Goal: Communication & Community: Ask a question

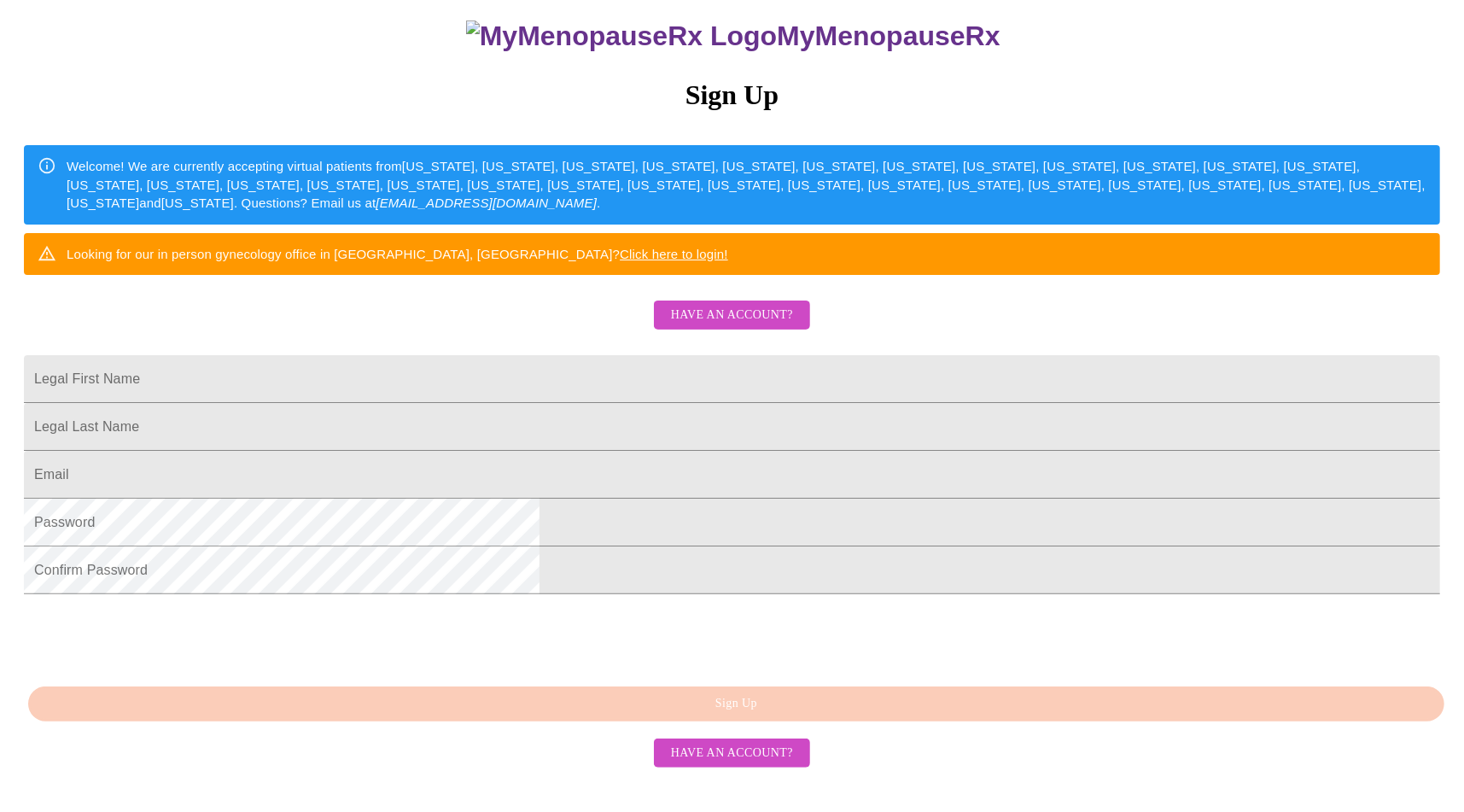
scroll to position [272, 0]
click at [740, 305] on span "Have an account?" at bounding box center [732, 316] width 122 height 22
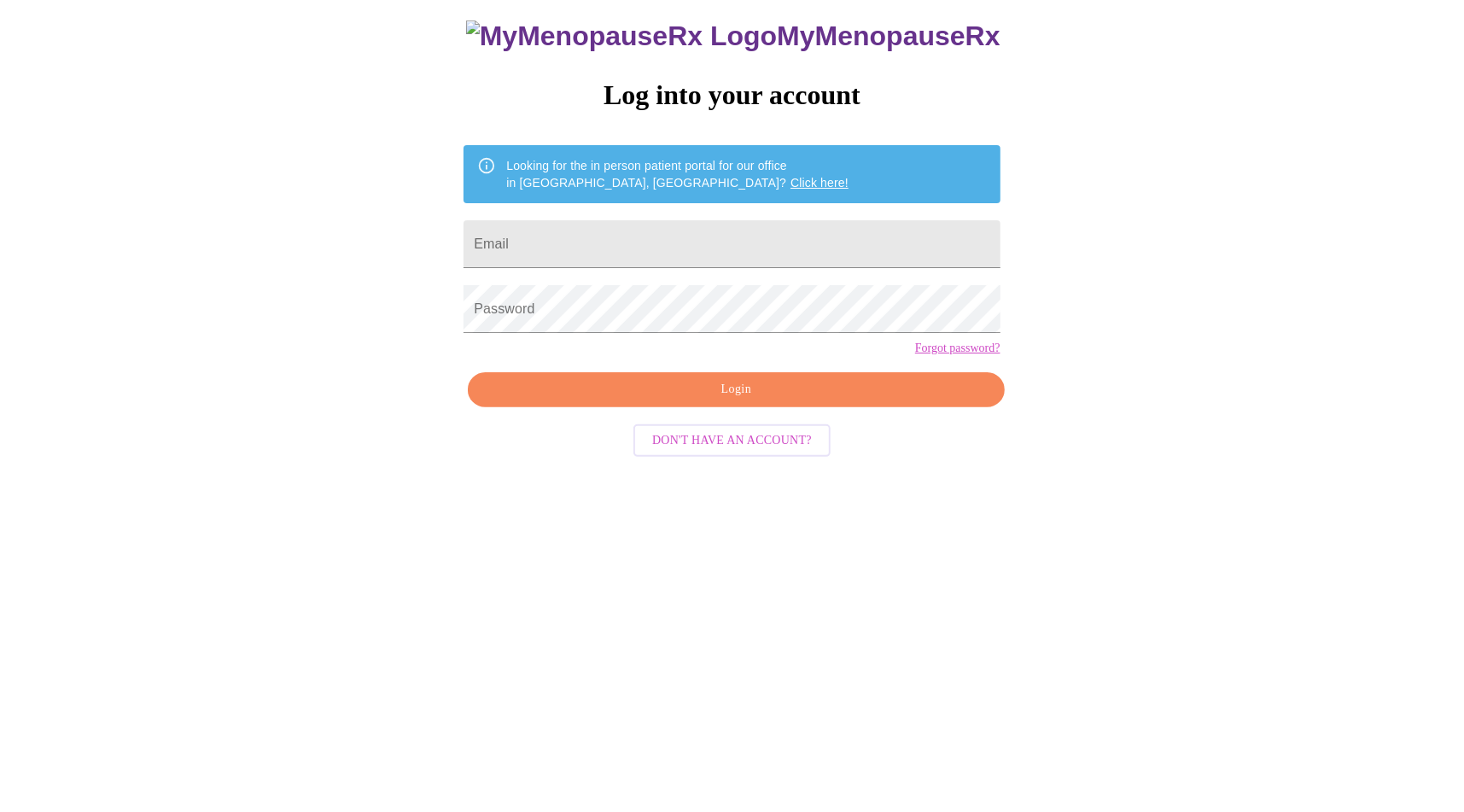
scroll to position [16, 0]
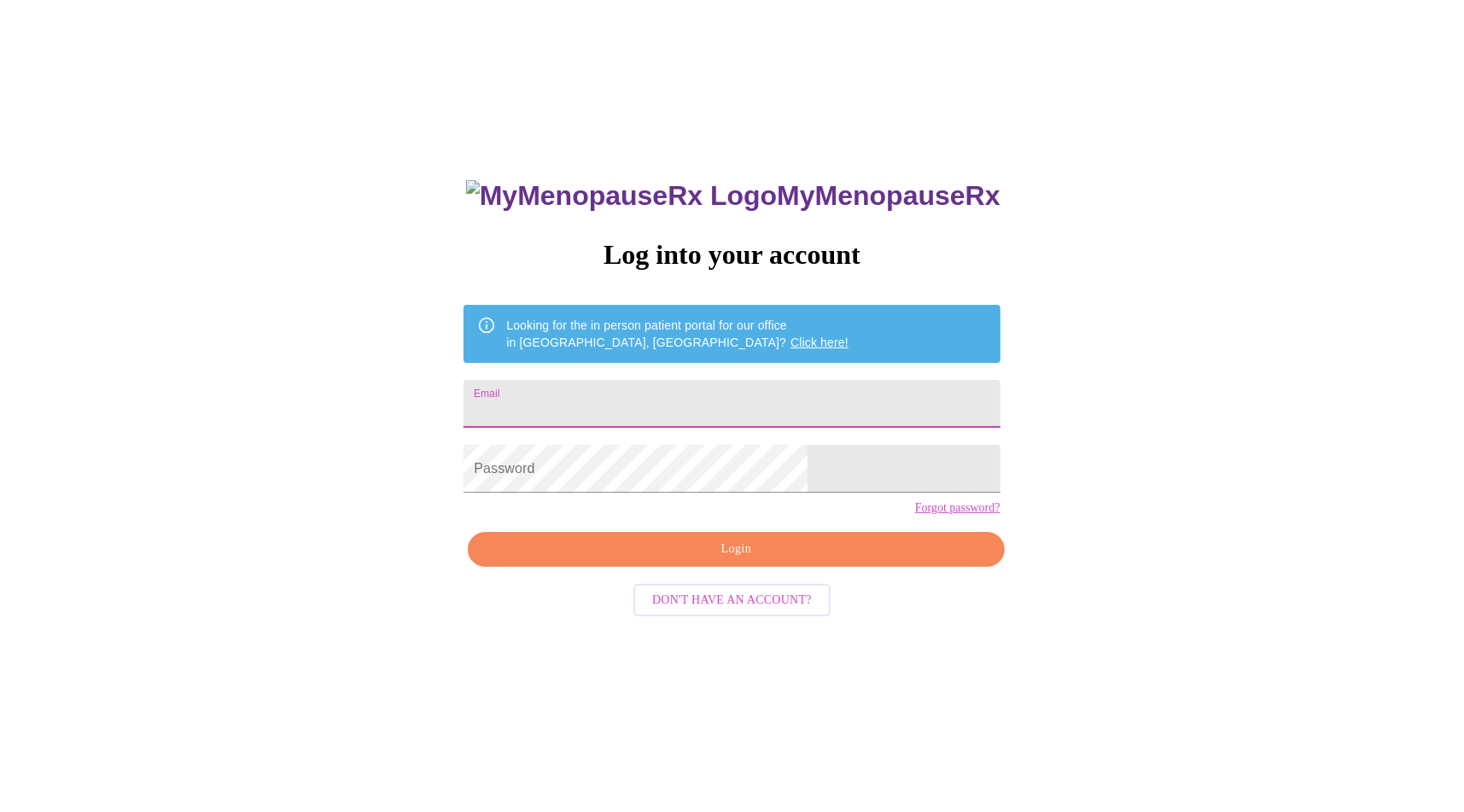
click at [665, 387] on input "Email" at bounding box center [732, 404] width 536 height 48
type input "[EMAIL_ADDRESS][DOMAIN_NAME]"
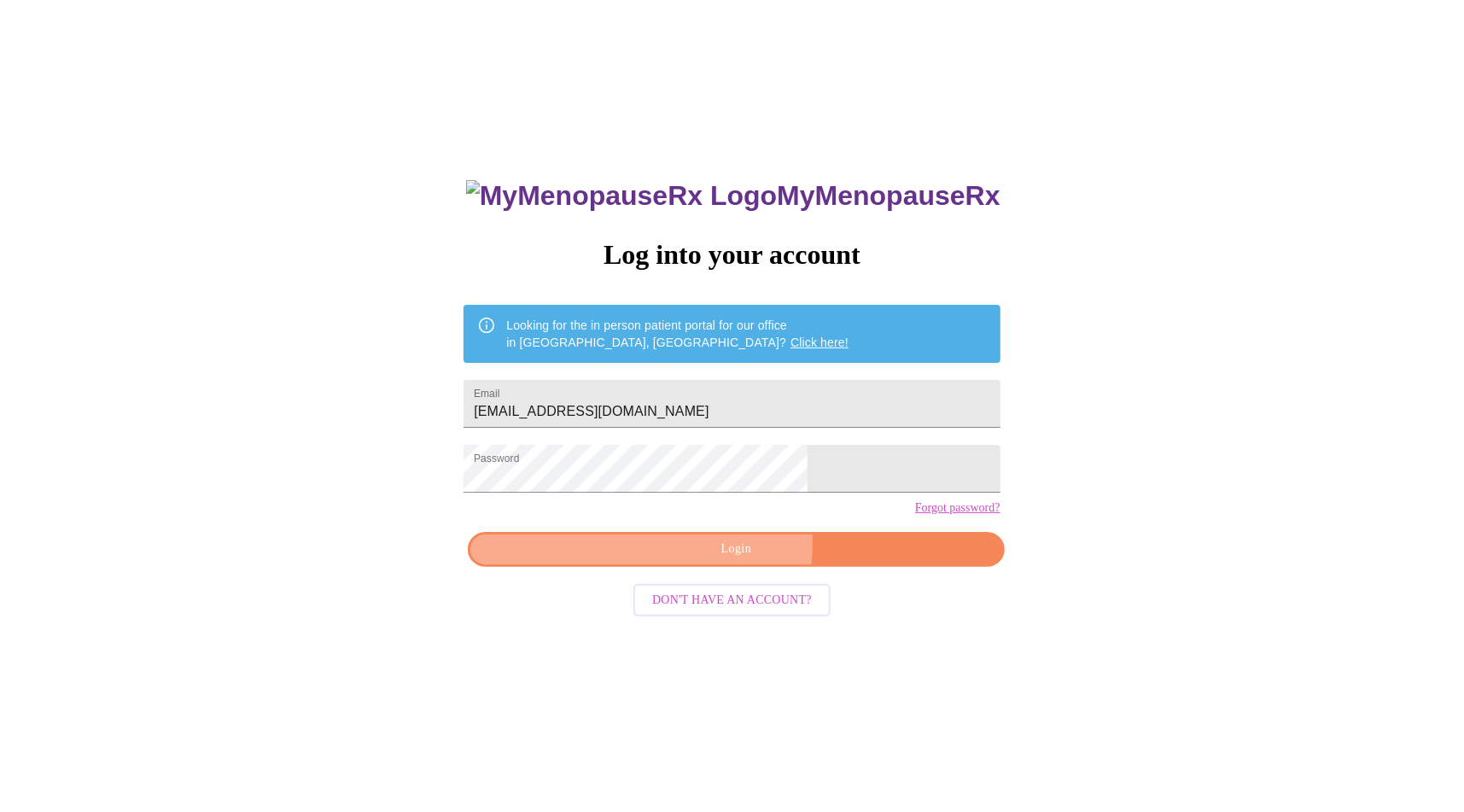
click at [705, 559] on span "Login" at bounding box center [735, 549] width 497 height 22
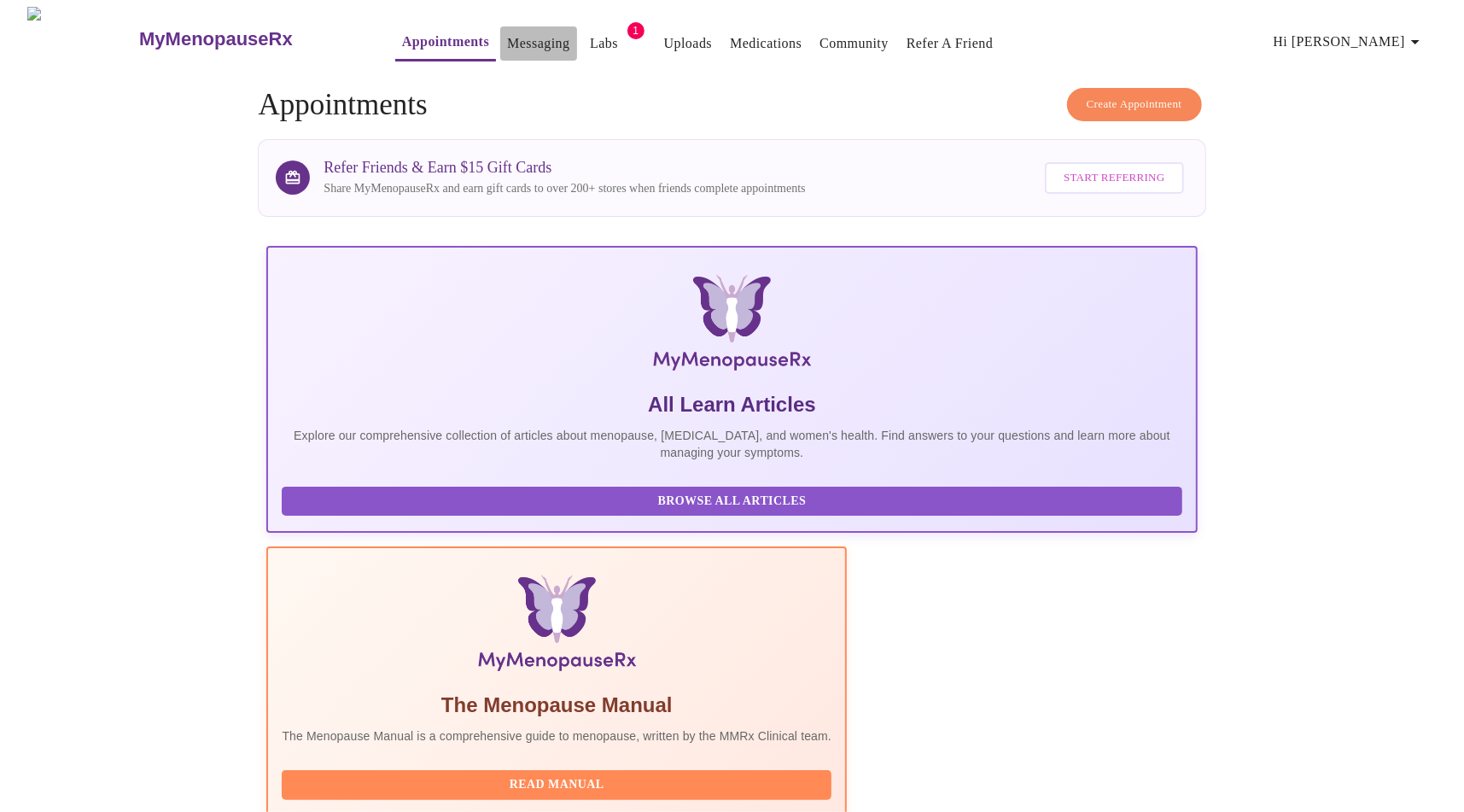
click at [507, 36] on link "Messaging" at bounding box center [538, 43] width 62 height 24
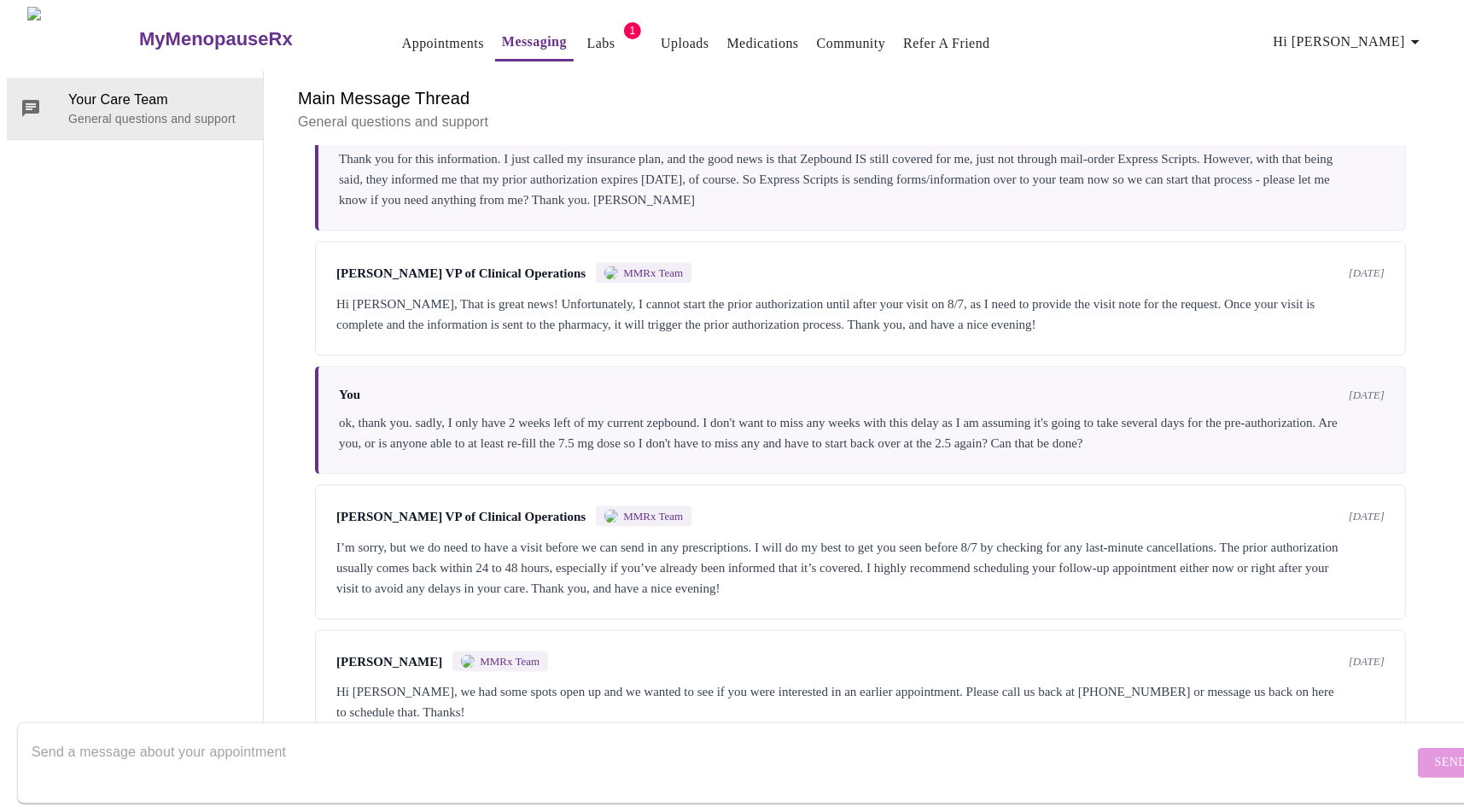
scroll to position [1854, 0]
click at [183, 735] on textarea "Send a message about your appointment" at bounding box center [722, 762] width 1382 height 54
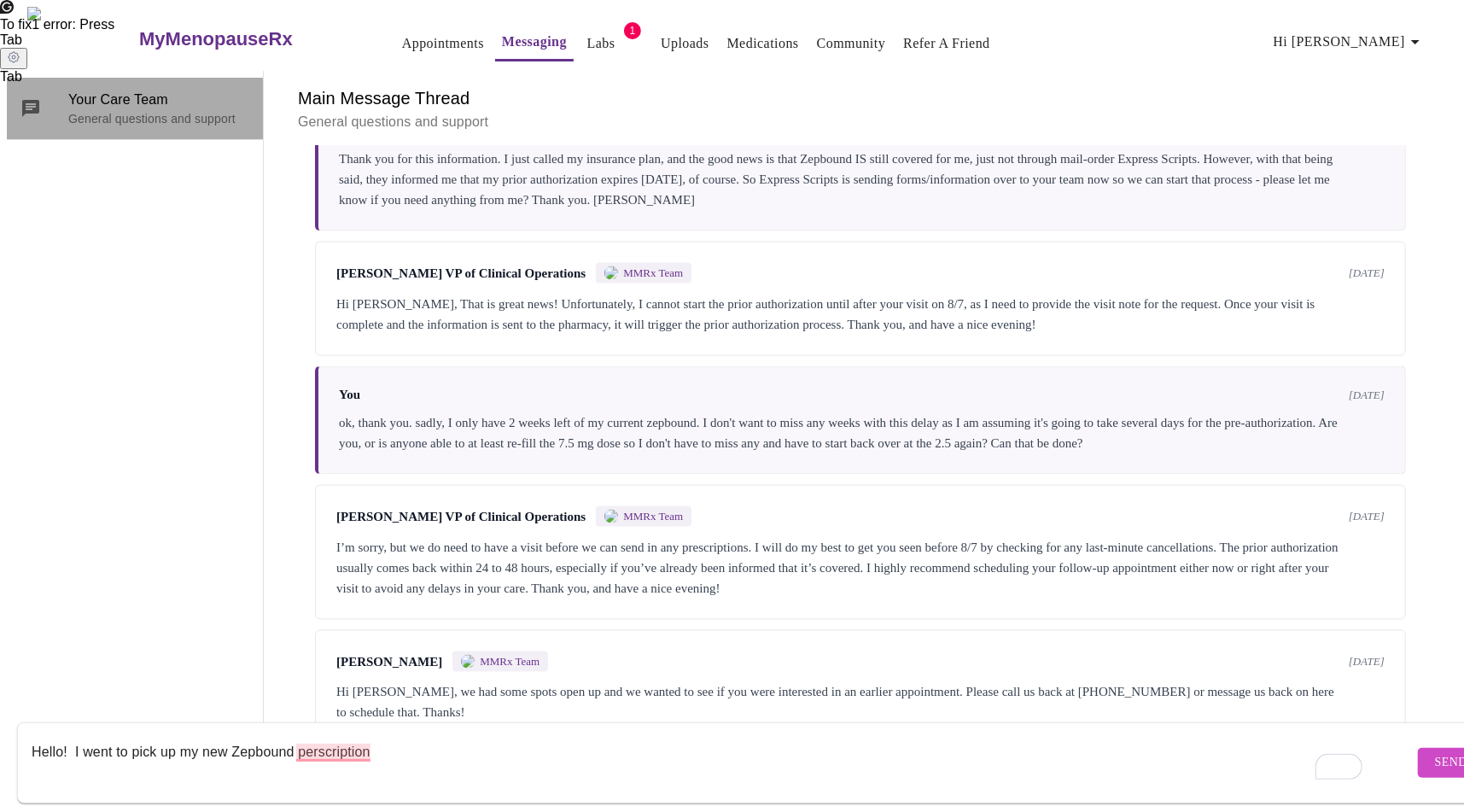
click at [99, 90] on span "Your Care Team" at bounding box center [158, 100] width 181 height 21
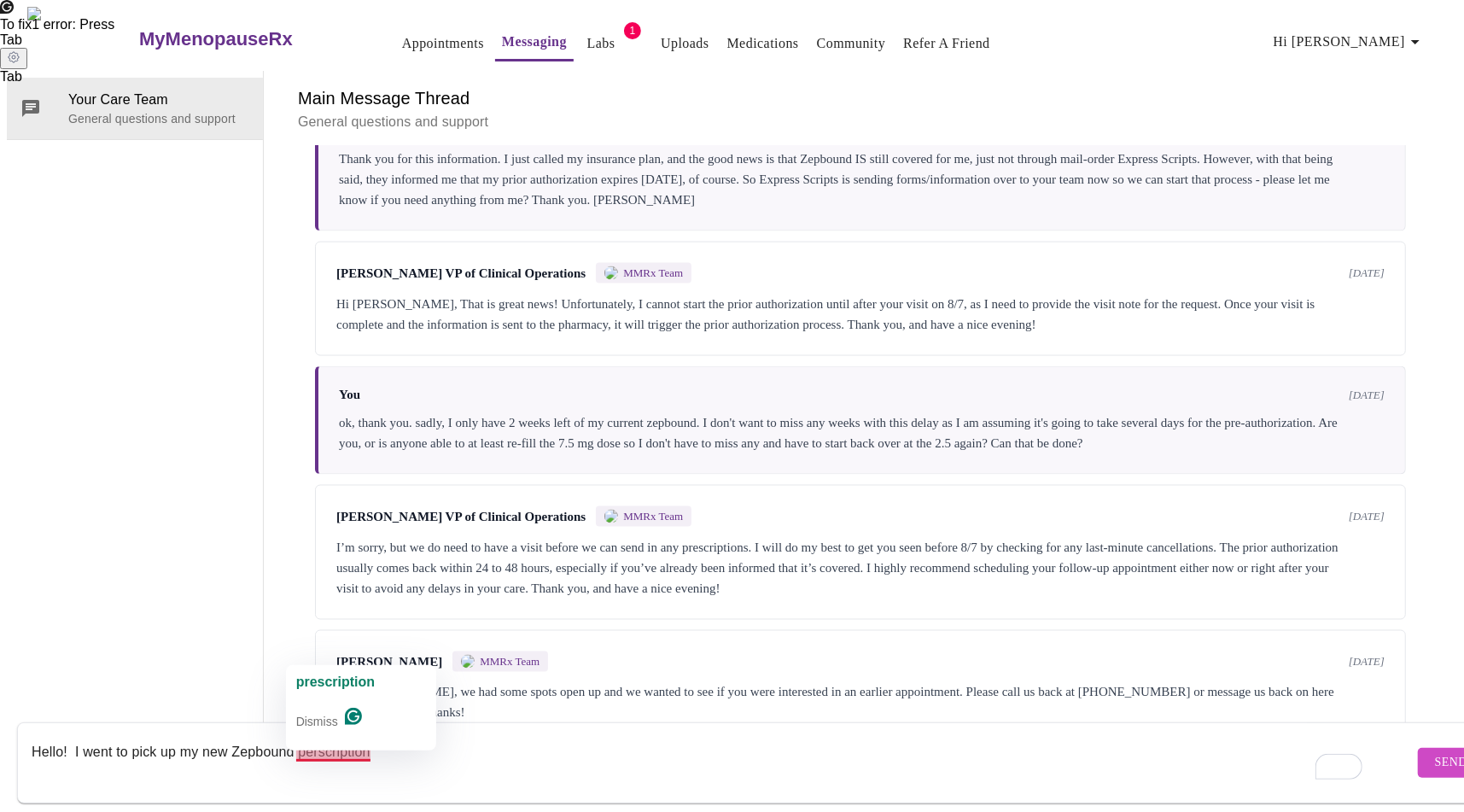
click at [326, 739] on textarea "Hello! I went to pick up my new Zepbound perscription" at bounding box center [722, 762] width 1382 height 54
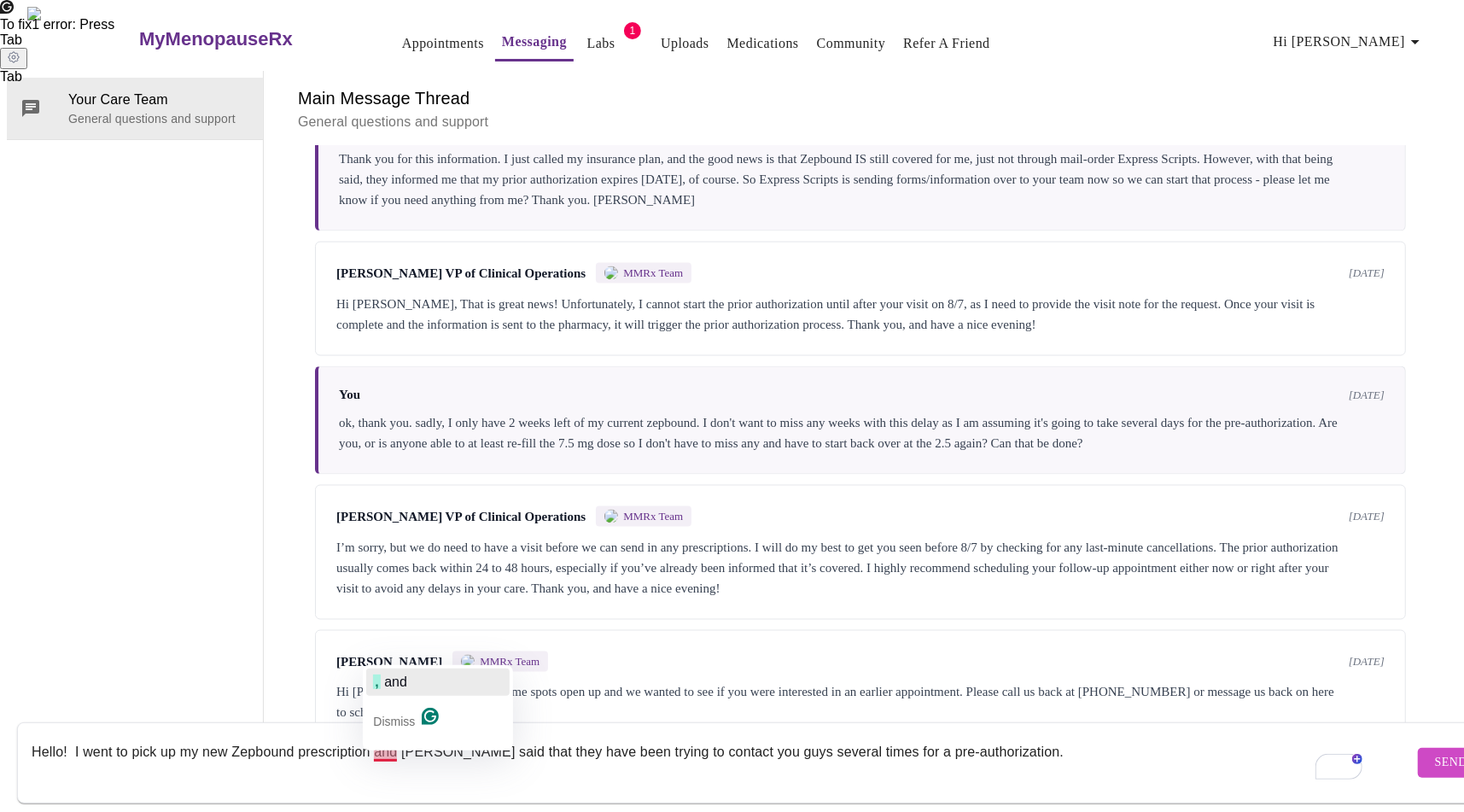
click at [380, 686] on span "button" at bounding box center [382, 682] width 4 height 14
click at [1140, 735] on textarea "Hello! I went to pick up my new Zepbound prescription, and [PERSON_NAME] said t…" at bounding box center [722, 762] width 1382 height 54
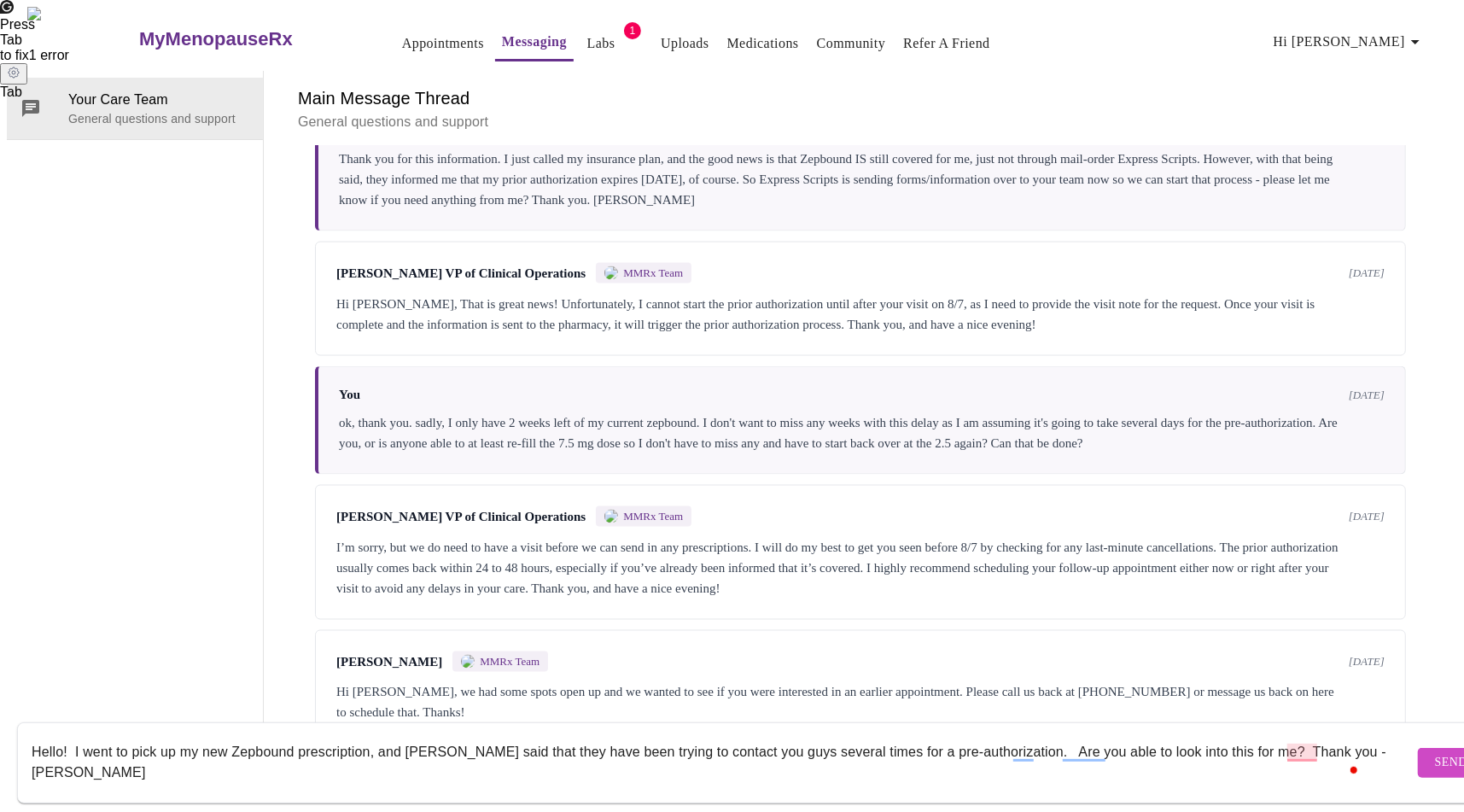
type textarea "Hello! I went to pick up my new Zepbound prescription, and [PERSON_NAME] said t…"
click at [1435, 752] on span "Send" at bounding box center [1451, 763] width 33 height 22
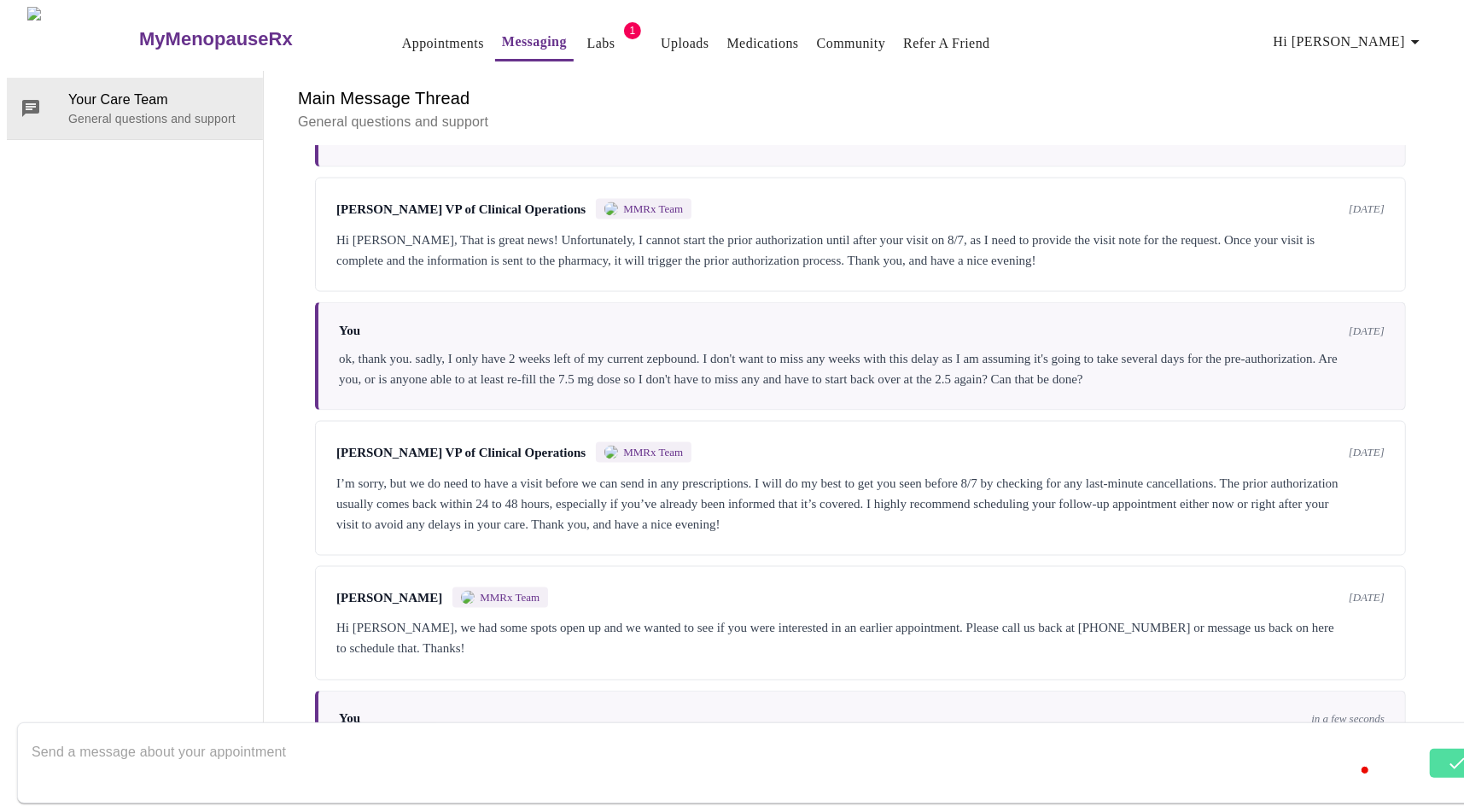
scroll to position [1976, 0]
